Goal: Task Accomplishment & Management: Use online tool/utility

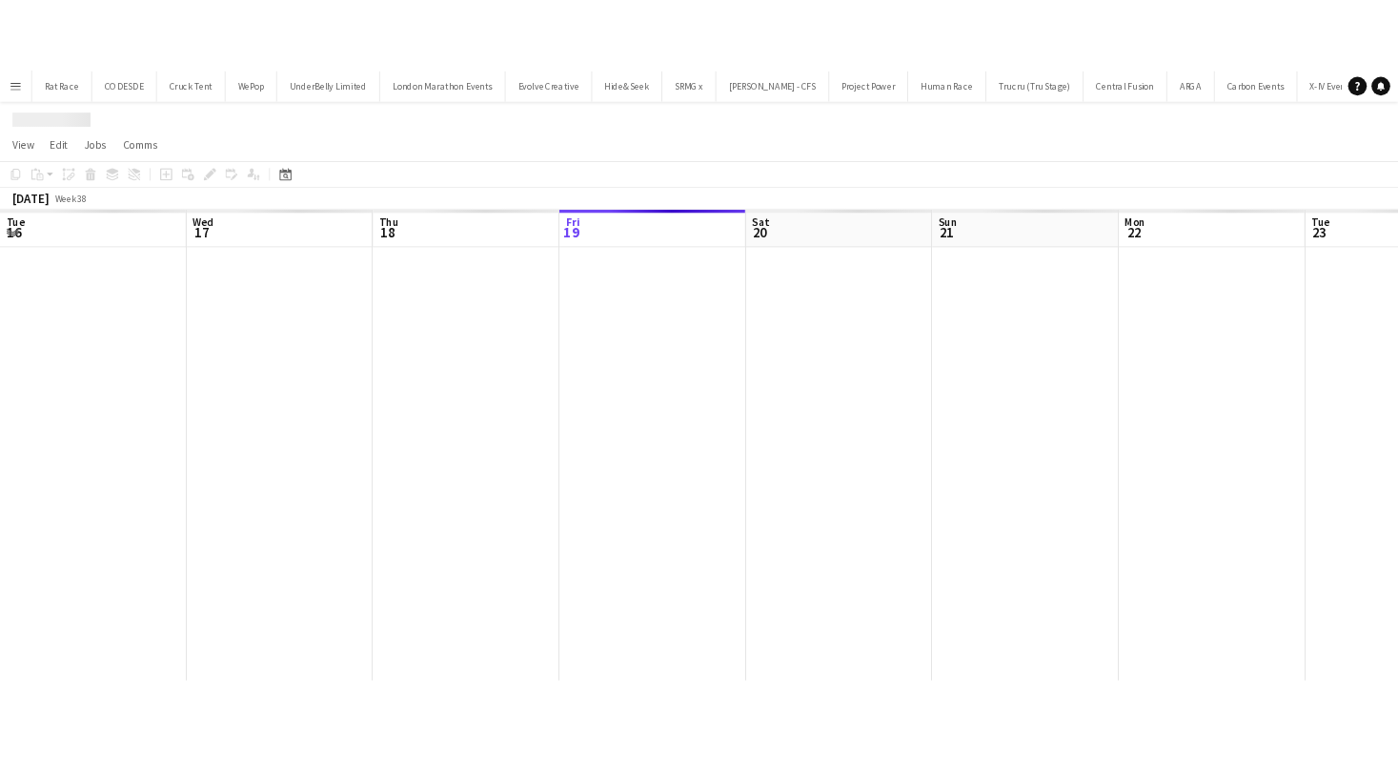
scroll to position [0, 455]
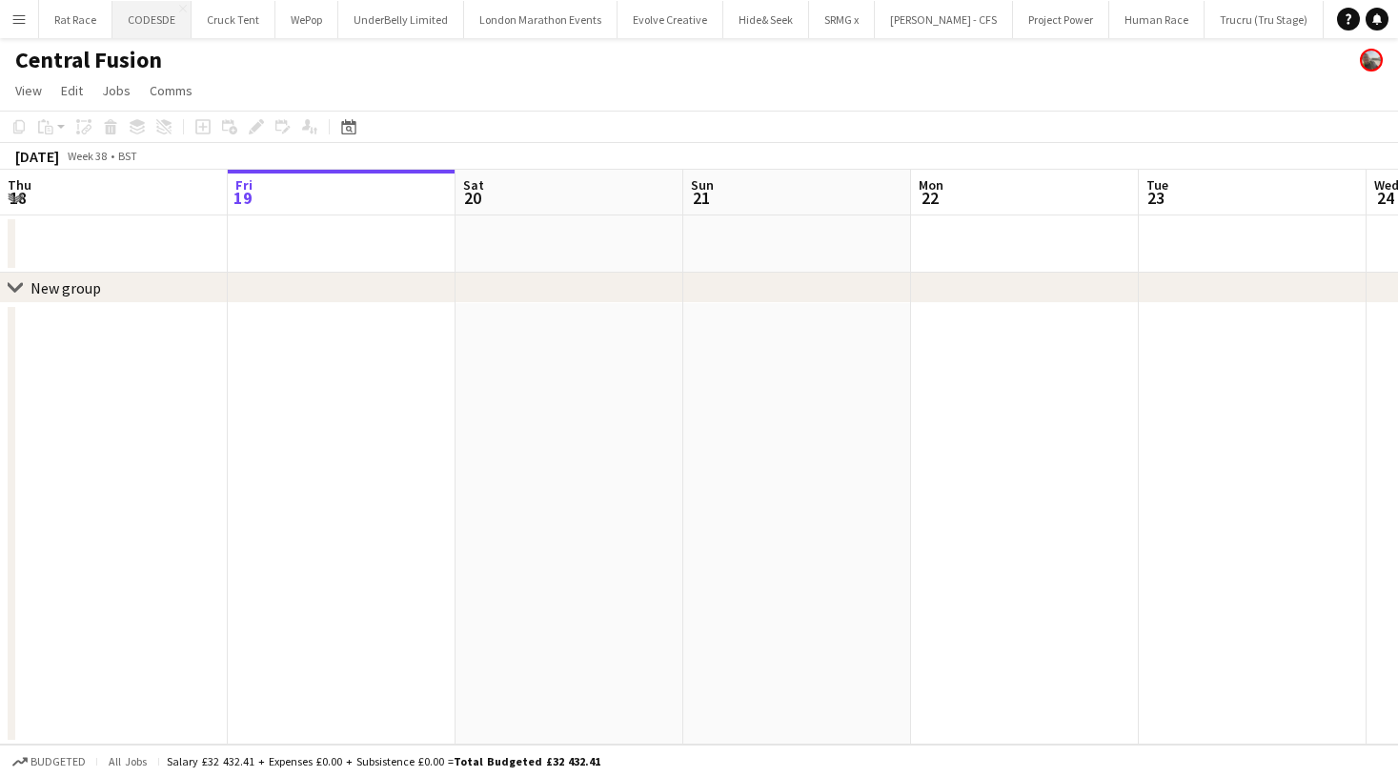
click at [150, 28] on button "CODESDE Close" at bounding box center [151, 19] width 79 height 37
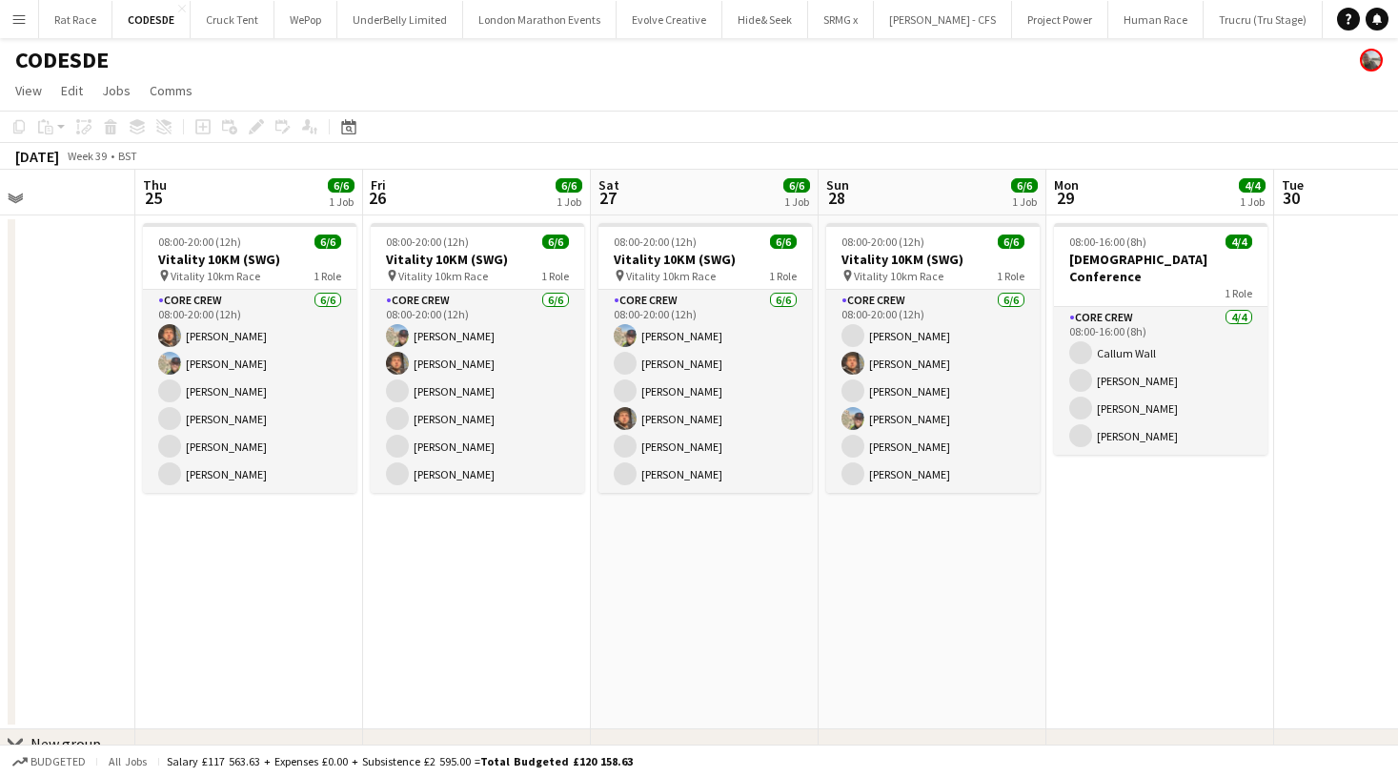
scroll to position [0, 547]
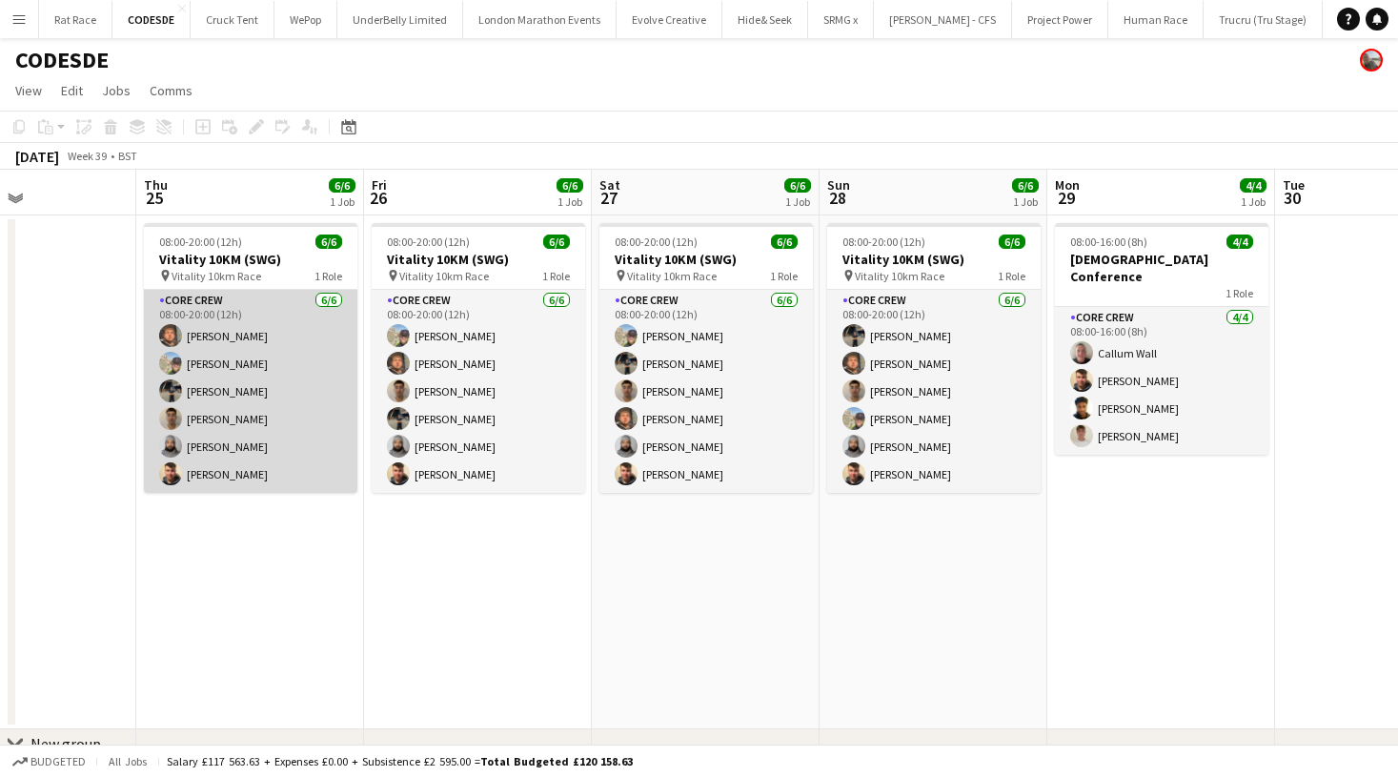
click at [236, 420] on app-card-role "Core Crew [DATE] 08:00-20:00 (12h) [PERSON_NAME] Dom [PERSON_NAME] [PERSON_NAME…" at bounding box center [250, 391] width 213 height 203
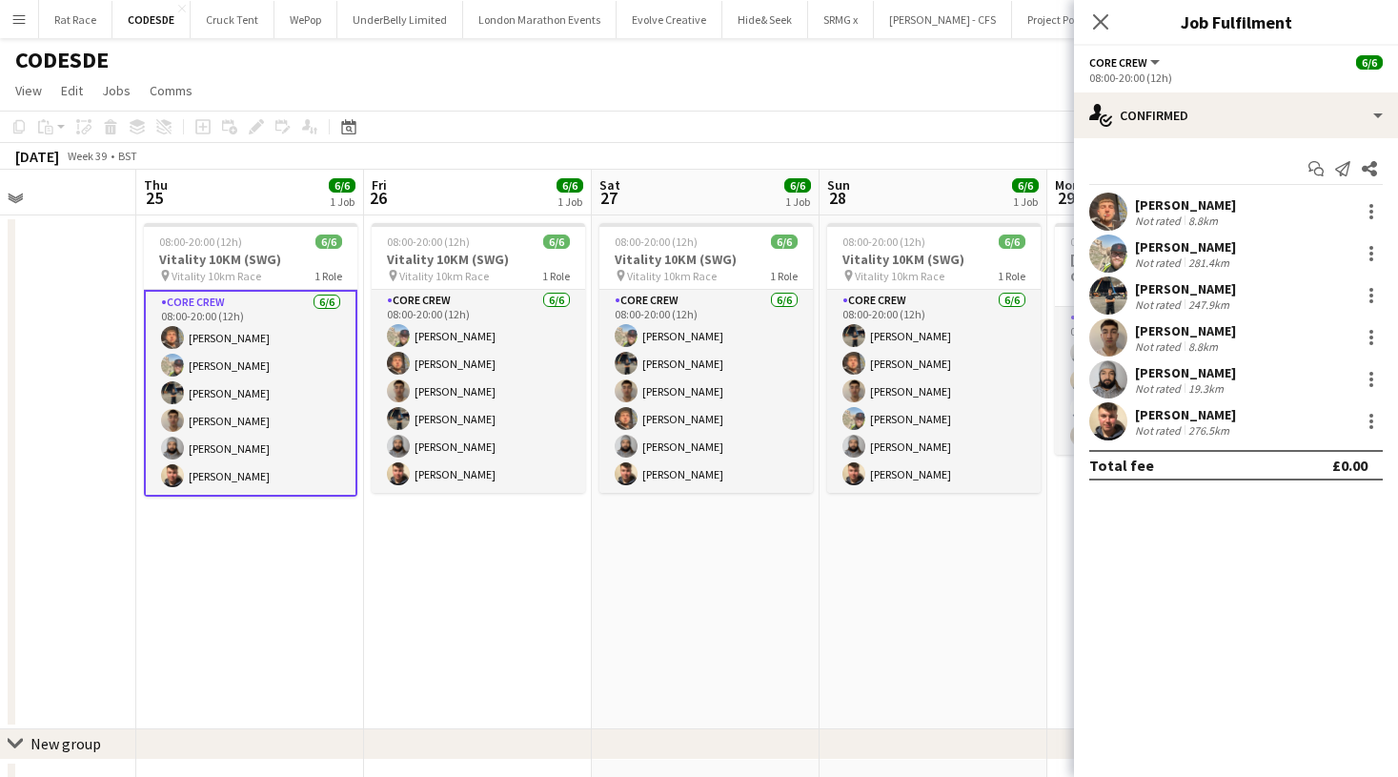
click at [872, 114] on app-toolbar "Copy Paste Paste Command V Paste with crew Command Shift V Paste linked Job [GE…" at bounding box center [699, 127] width 1398 height 32
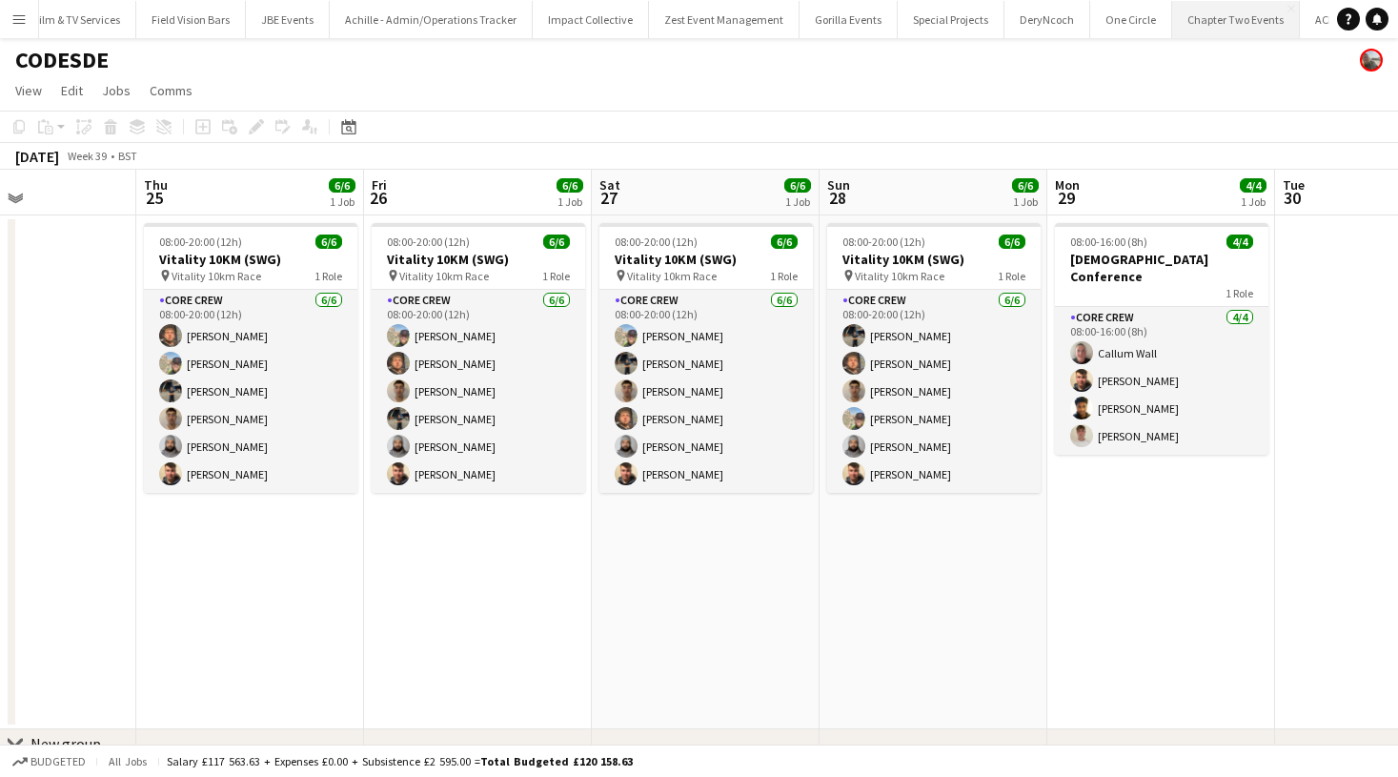
scroll to position [0, 1869]
click at [800, 23] on button "Gorilla Events Close" at bounding box center [849, 19] width 98 height 37
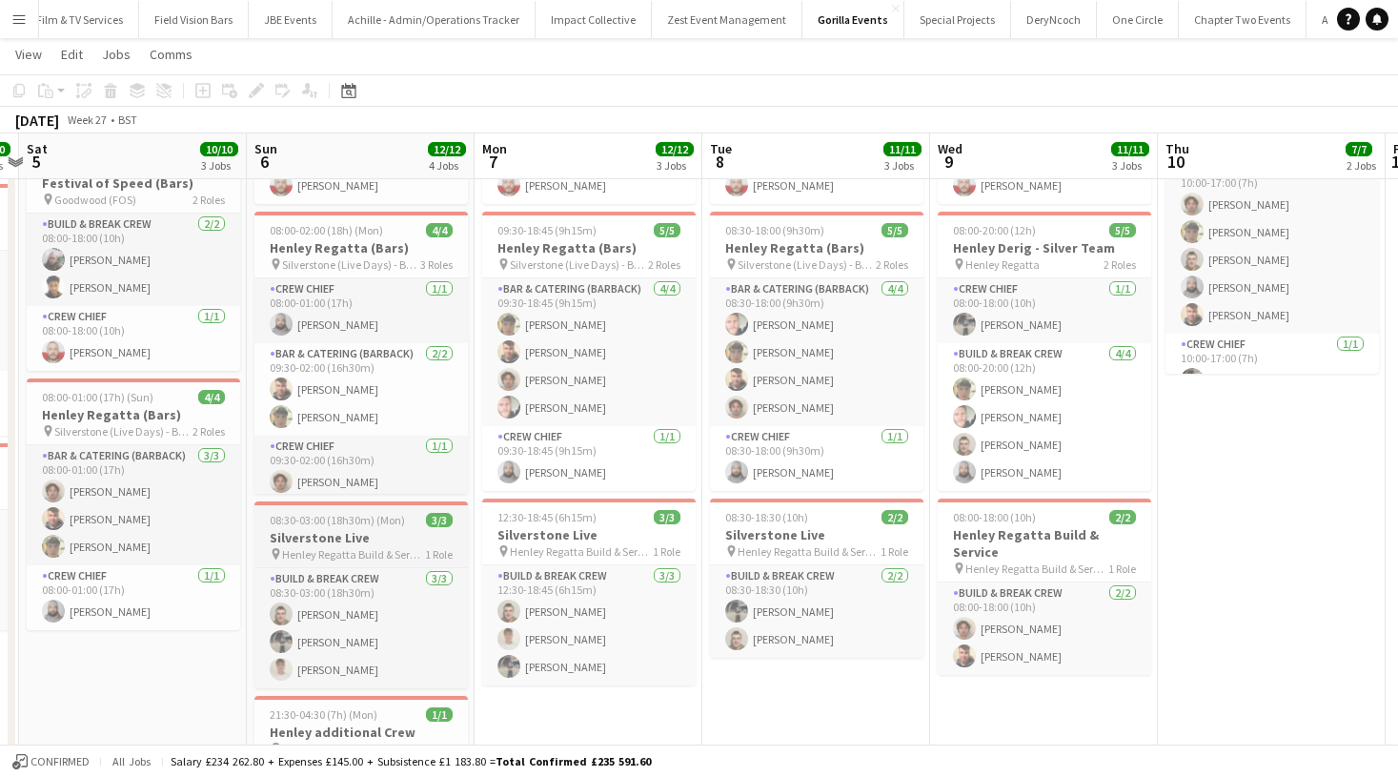
scroll to position [0, 658]
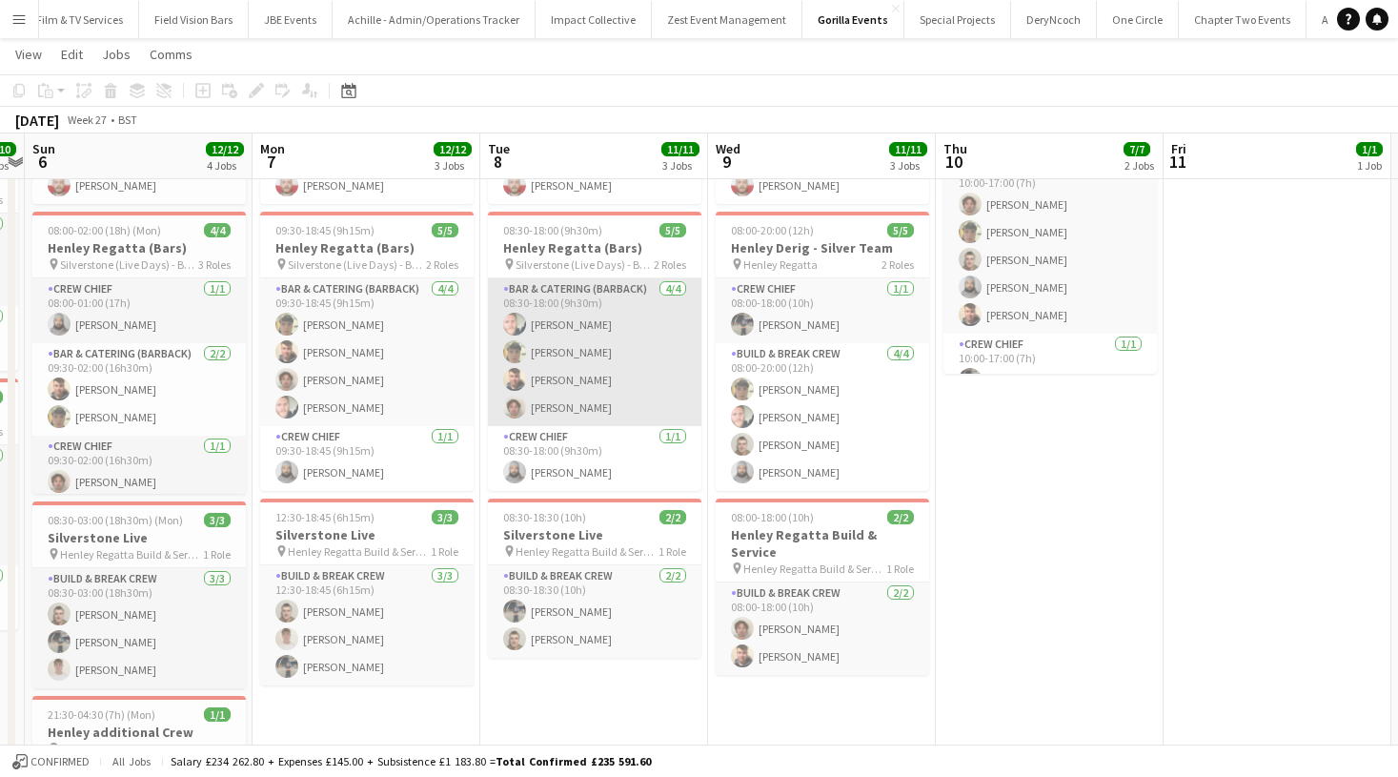
click at [573, 348] on app-card-role "Bar & Catering (Barback) [DATE] 08:30-18:00 (9h30m) [PERSON_NAME] [PERSON_NAME]…" at bounding box center [594, 352] width 213 height 148
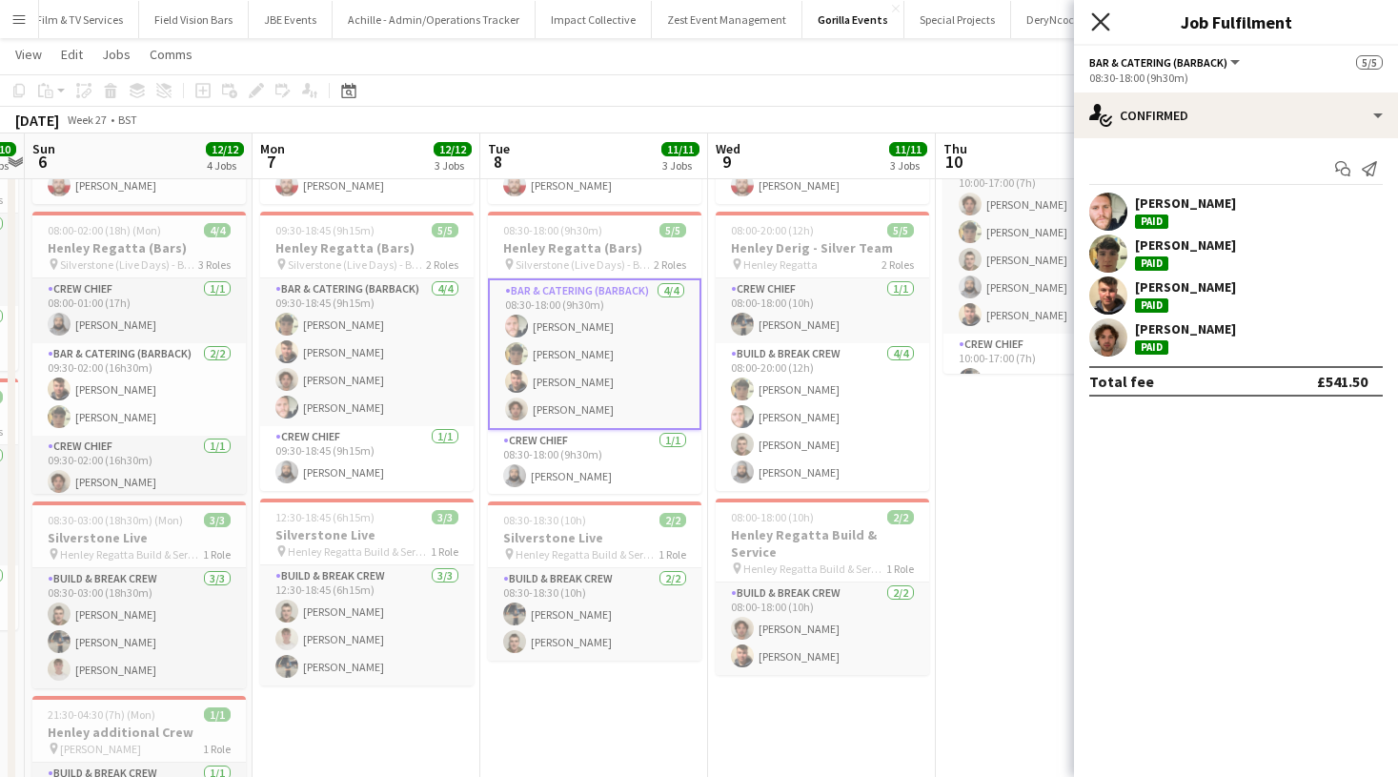
click at [1100, 20] on icon at bounding box center [1100, 21] width 18 height 18
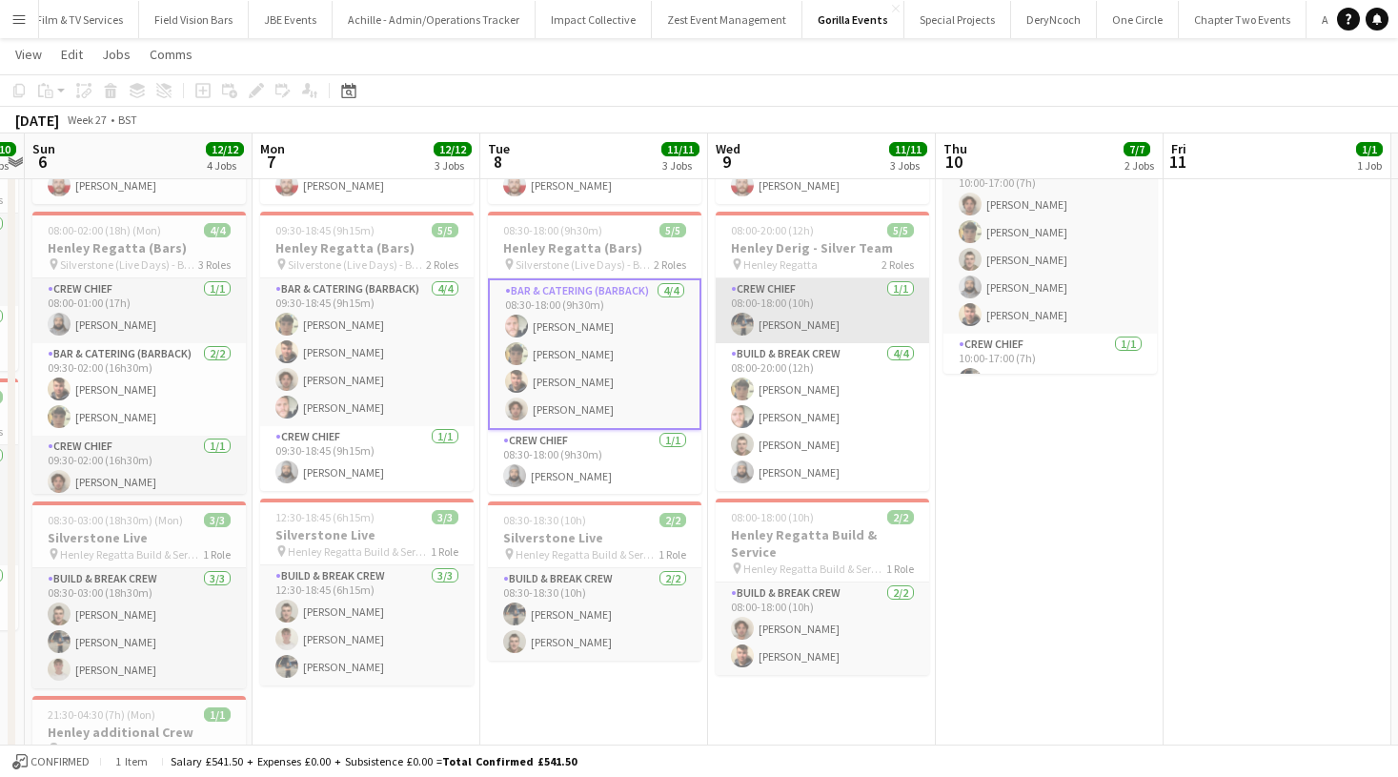
click at [780, 307] on app-card-role "Crew Chief [DATE] 08:00-18:00 (10h) [PERSON_NAME]" at bounding box center [822, 310] width 213 height 65
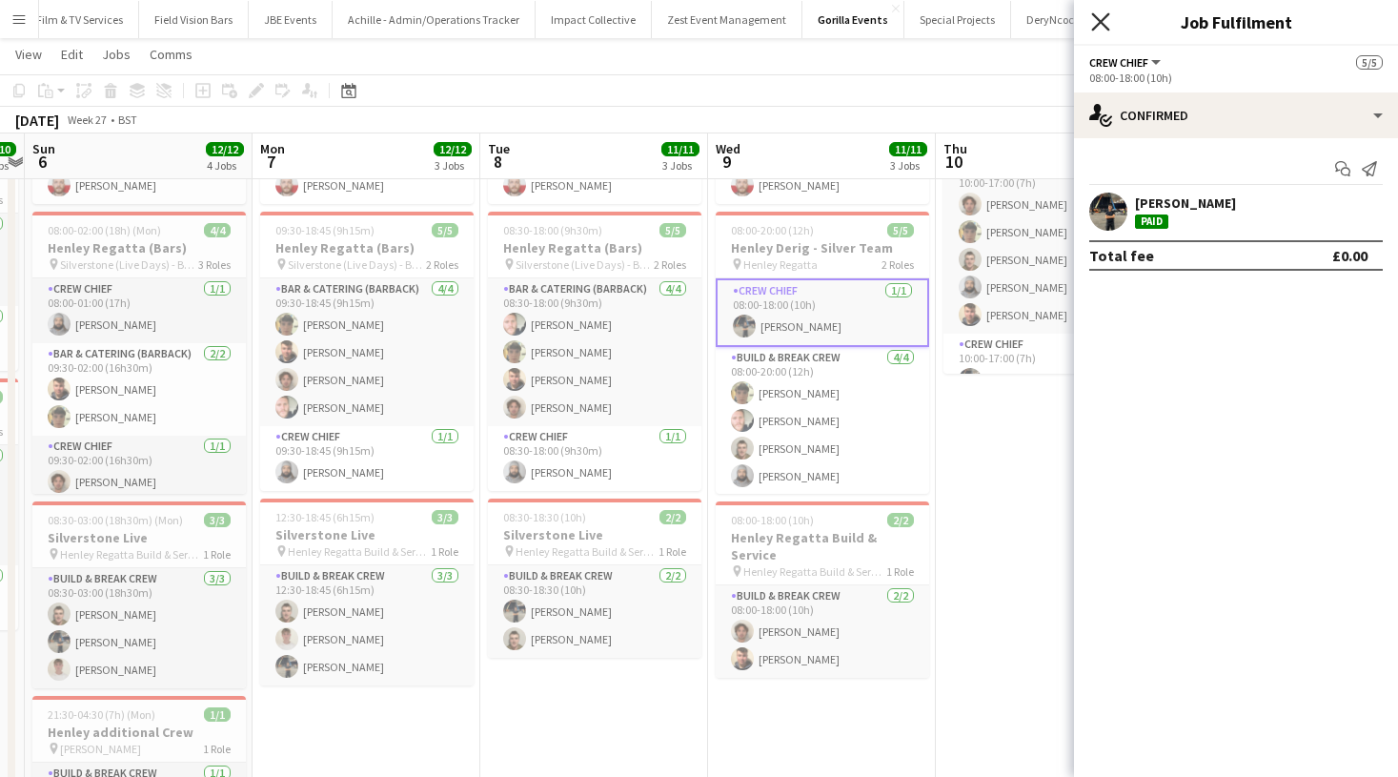
click at [1095, 30] on icon "Close pop-in" at bounding box center [1100, 21] width 18 height 18
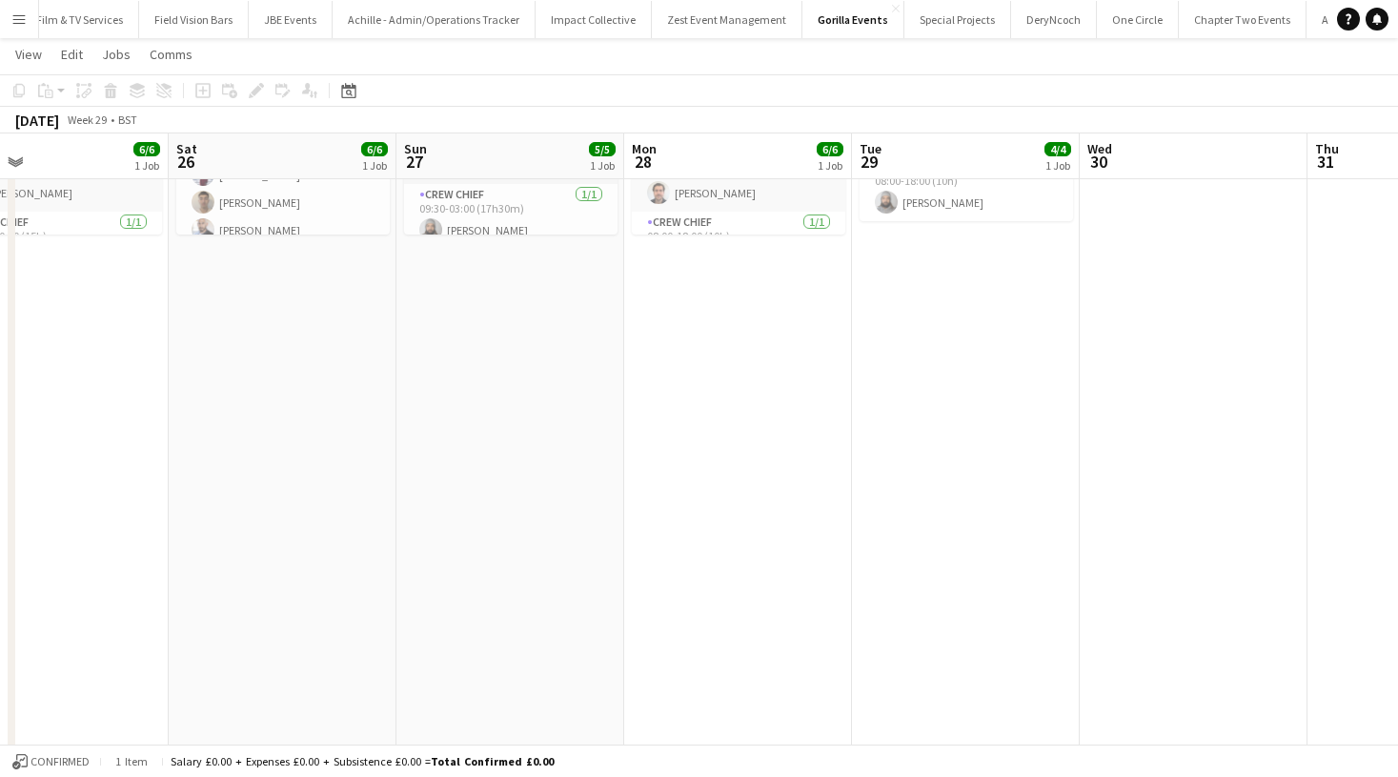
scroll to position [0, 602]
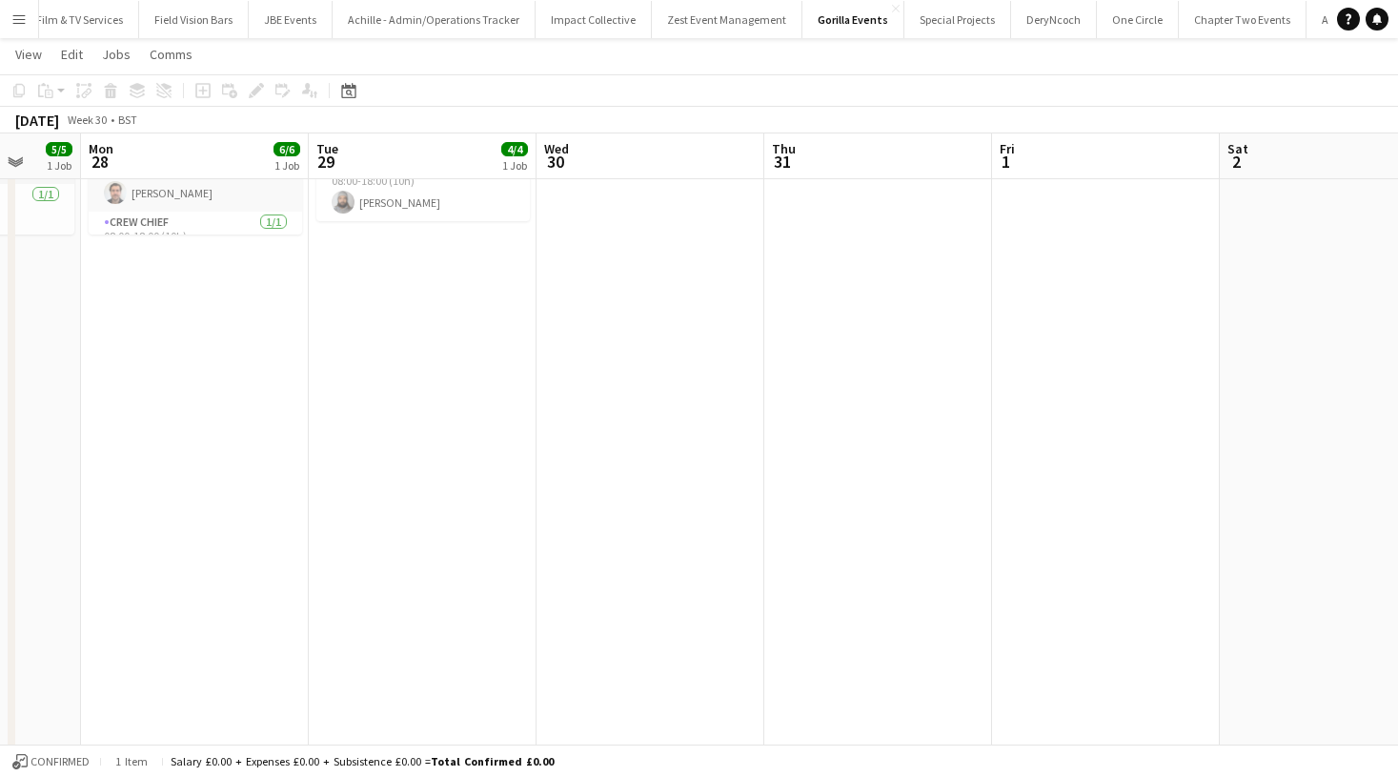
click at [764, 197] on app-date-cell at bounding box center [878, 434] width 228 height 978
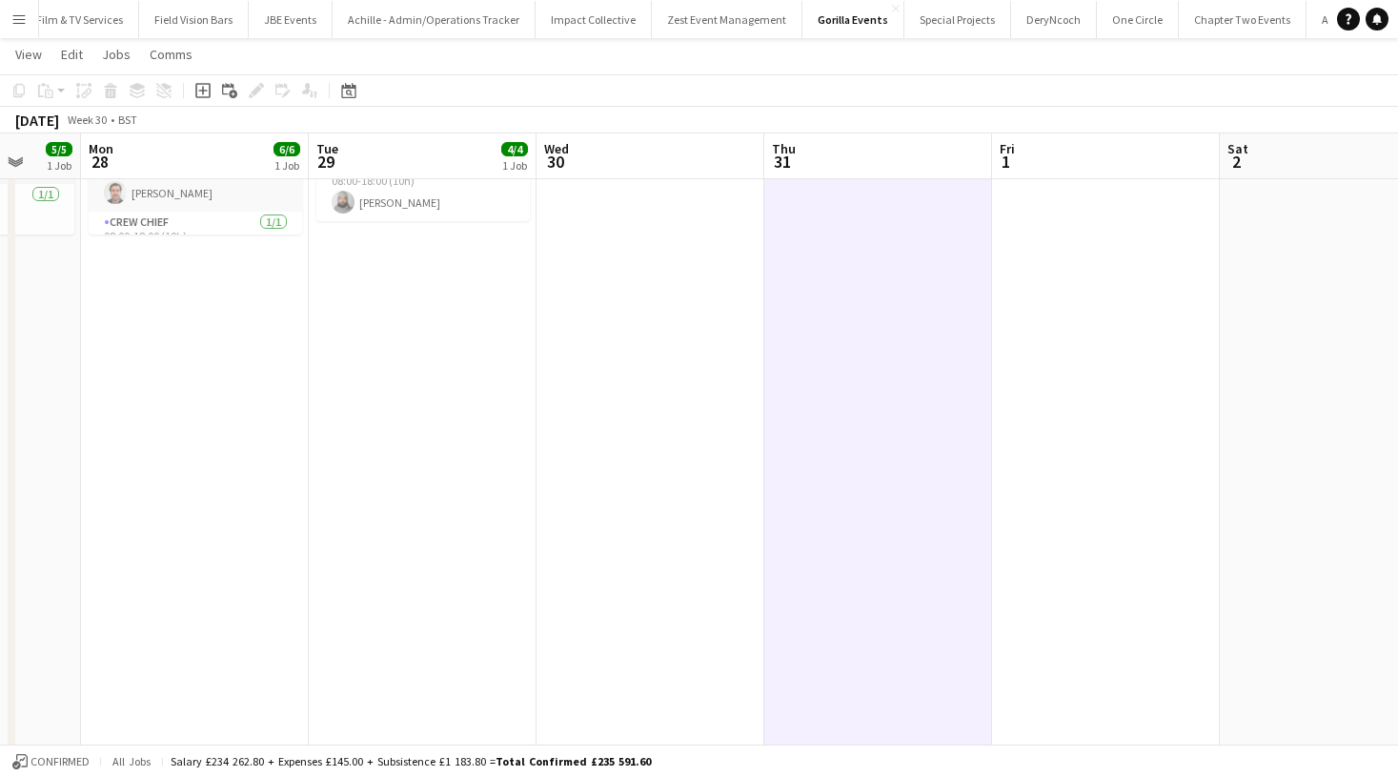
click at [210, 102] on app-toolbar "Copy Paste Paste Command V Paste with crew Command Shift V Paste linked Job [GE…" at bounding box center [699, 90] width 1398 height 32
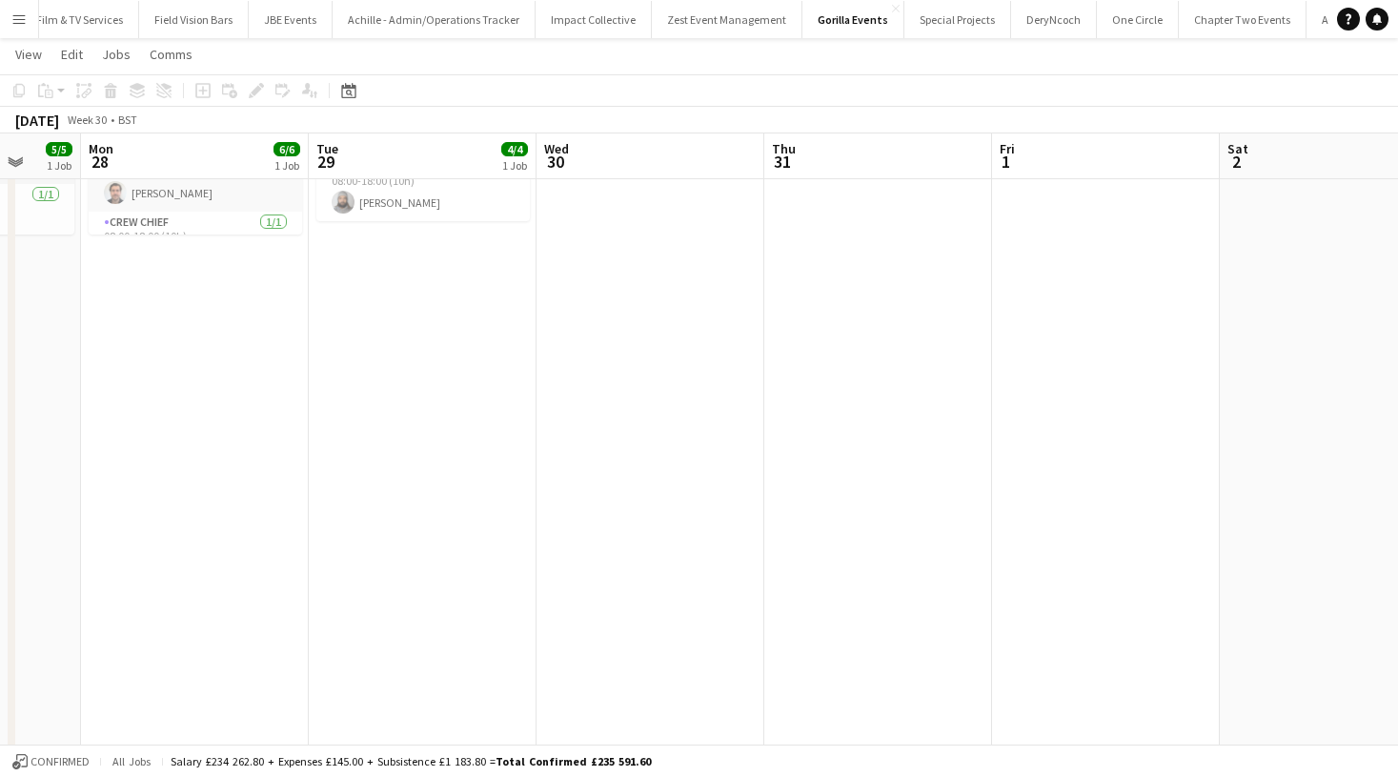
click at [536, 225] on app-date-cell at bounding box center [650, 434] width 228 height 978
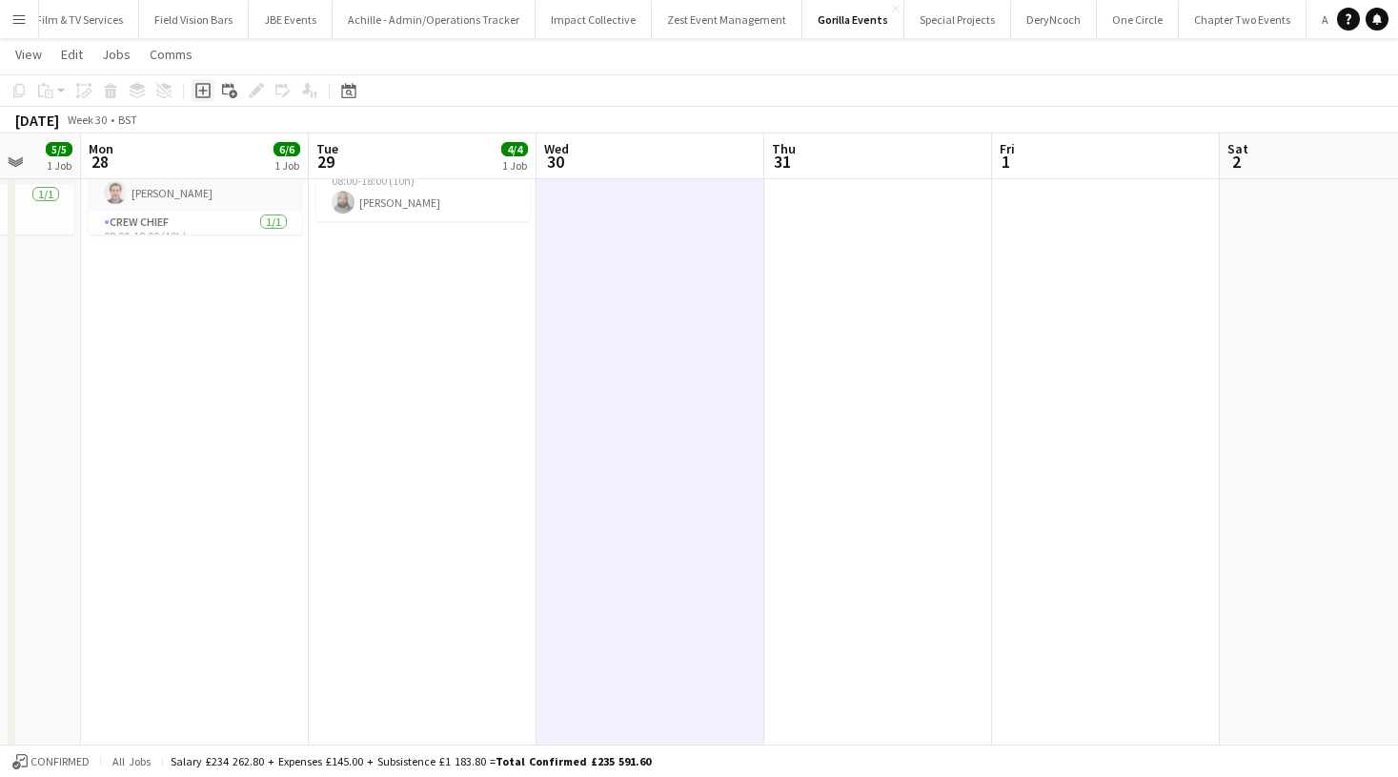
click at [212, 91] on div "Add job" at bounding box center [203, 90] width 23 height 23
